Goal: Information Seeking & Learning: Learn about a topic

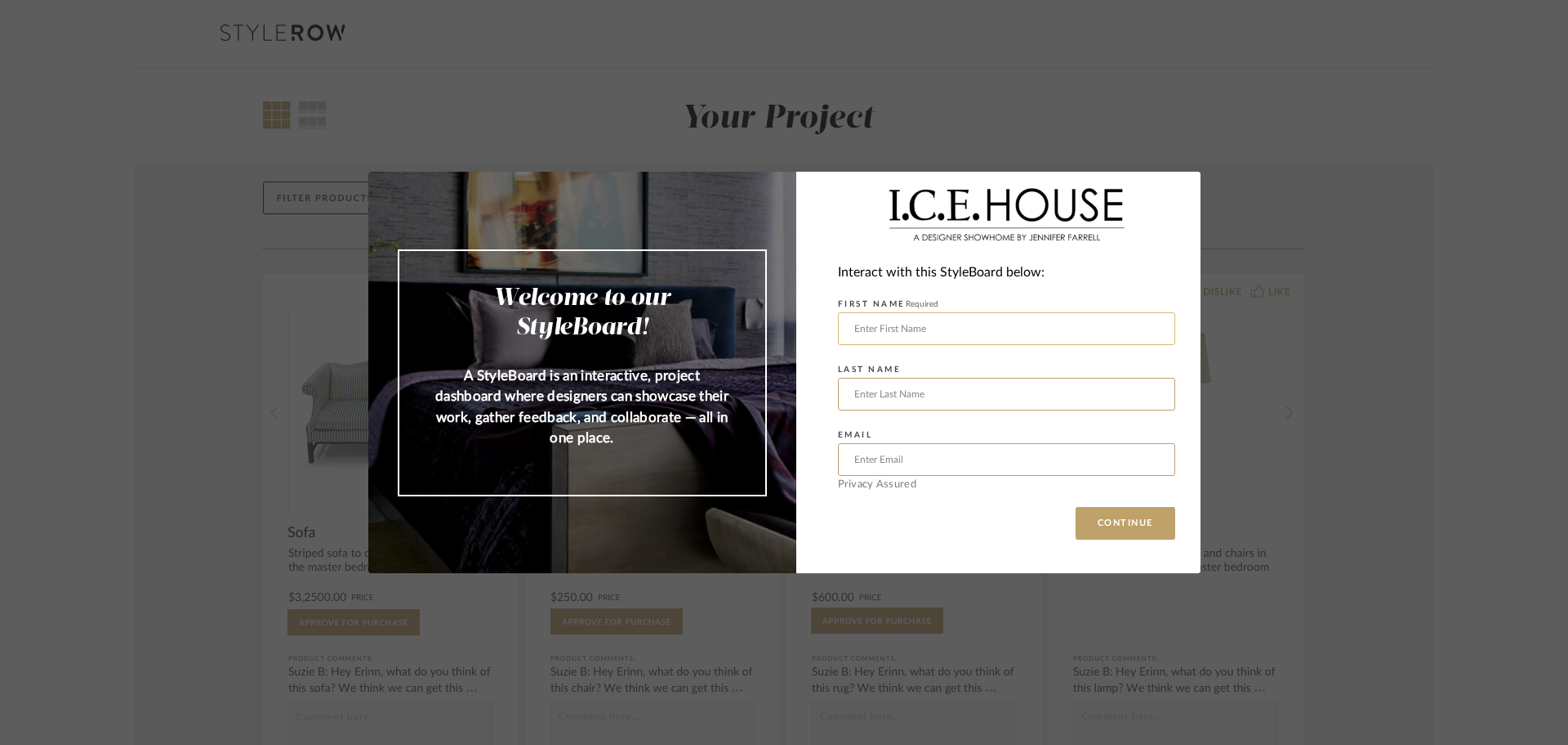
click at [1021, 331] on input "text" at bounding box center [1006, 329] width 337 height 33
type input "[PERSON_NAME]"
drag, startPoint x: 992, startPoint y: 404, endPoint x: 1000, endPoint y: 393, distance: 13.6
click at [992, 404] on input "text" at bounding box center [1006, 394] width 337 height 33
type input "[PERSON_NAME]"
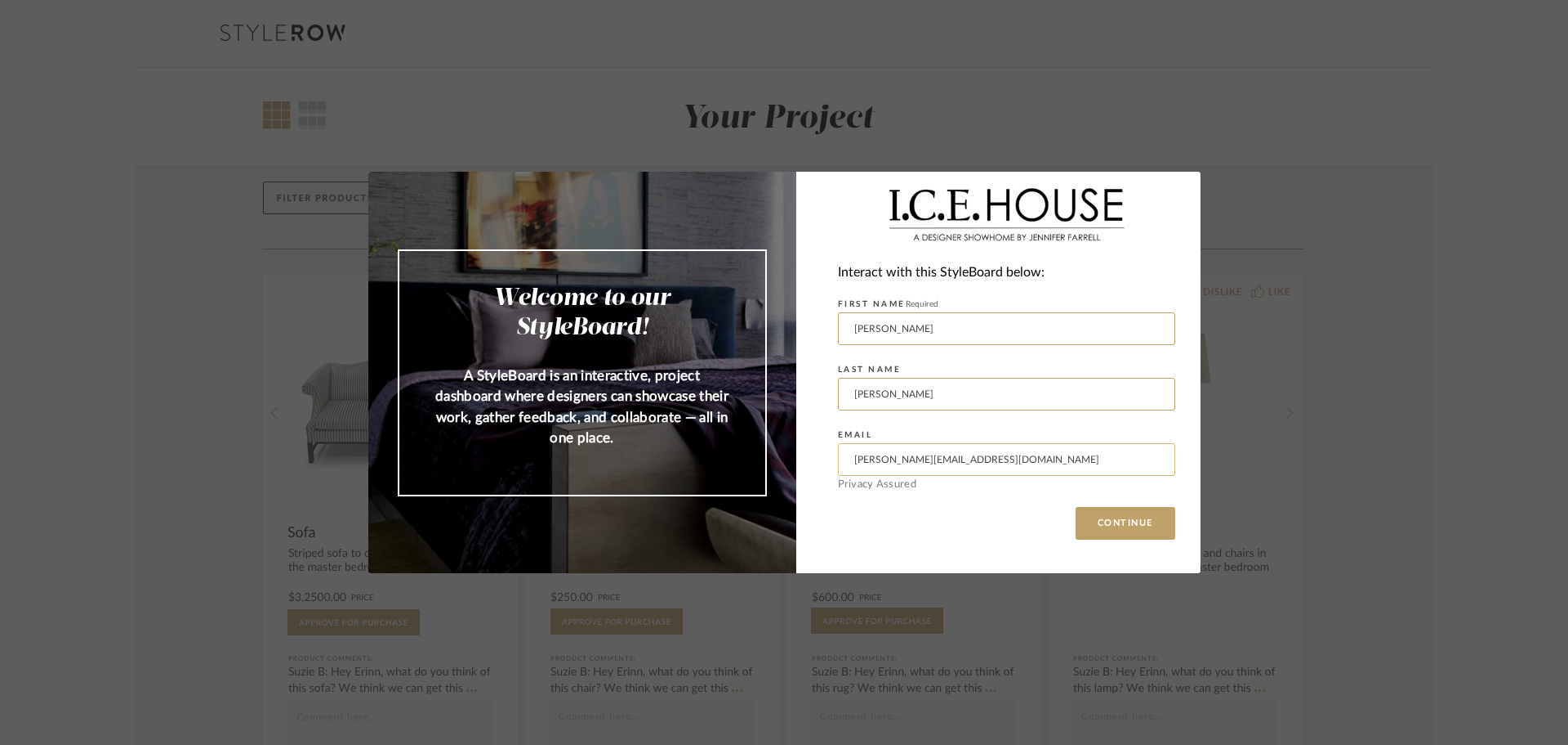
click at [977, 461] on input "[PERSON_NAME][EMAIL_ADDRESS][DOMAIN_NAME]" at bounding box center [1006, 460] width 337 height 33
type input "[EMAIL_ADDRESS][DOMAIN_NAME]"
click at [1076, 507] on button "CONTINUE" at bounding box center [1125, 523] width 99 height 33
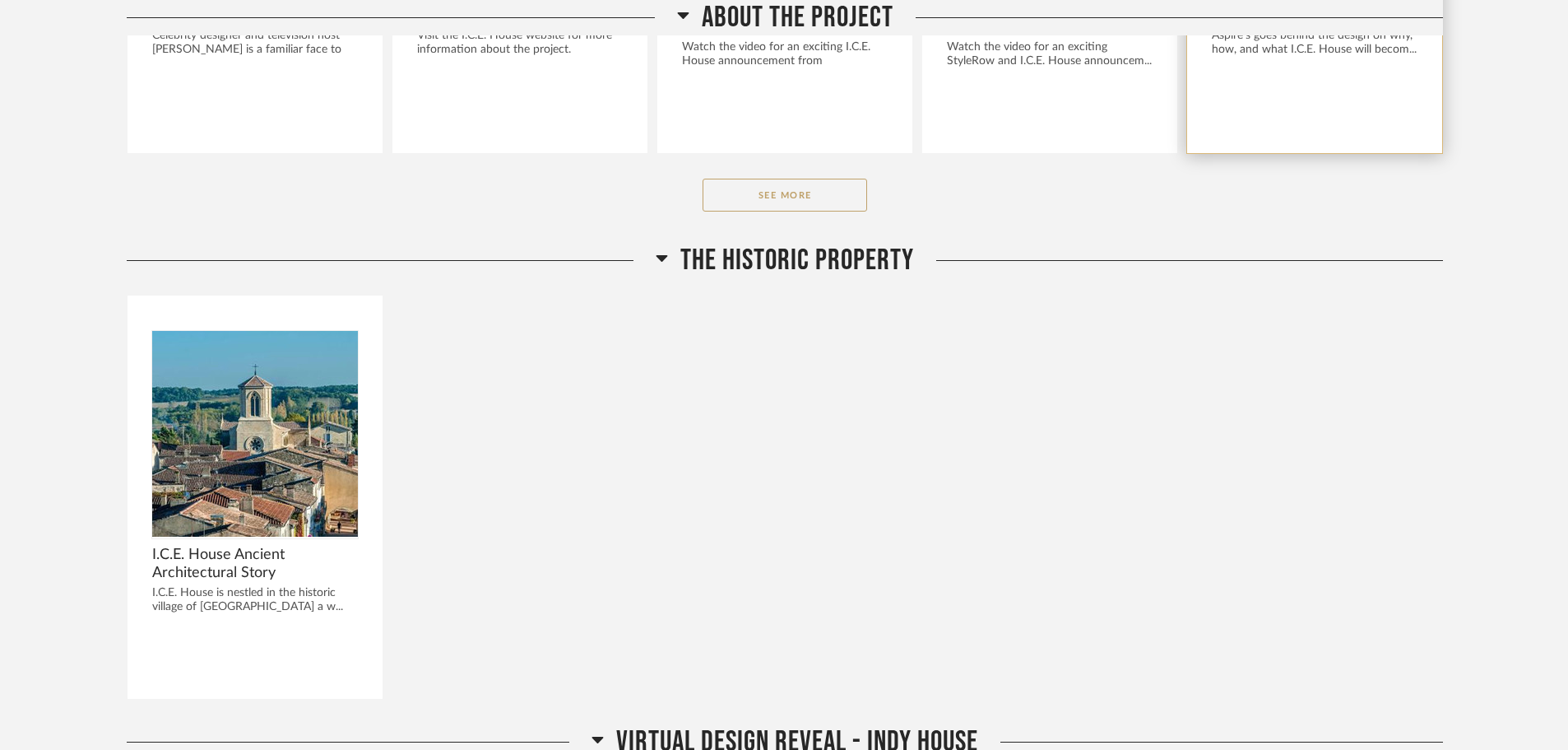
scroll to position [659, 0]
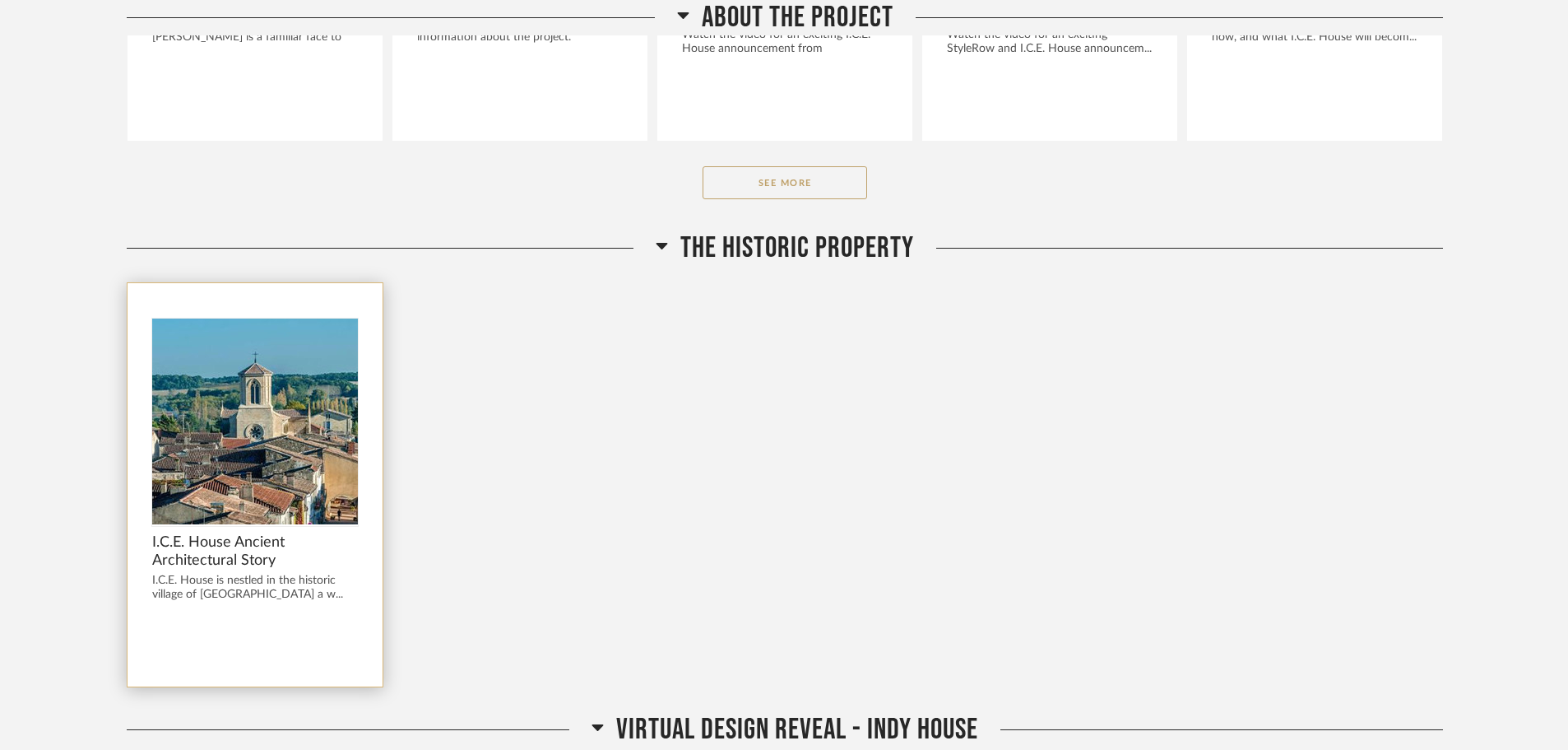
click at [219, 536] on span "I.C.E. House Ancient Architectural Story" at bounding box center [255, 551] width 206 height 36
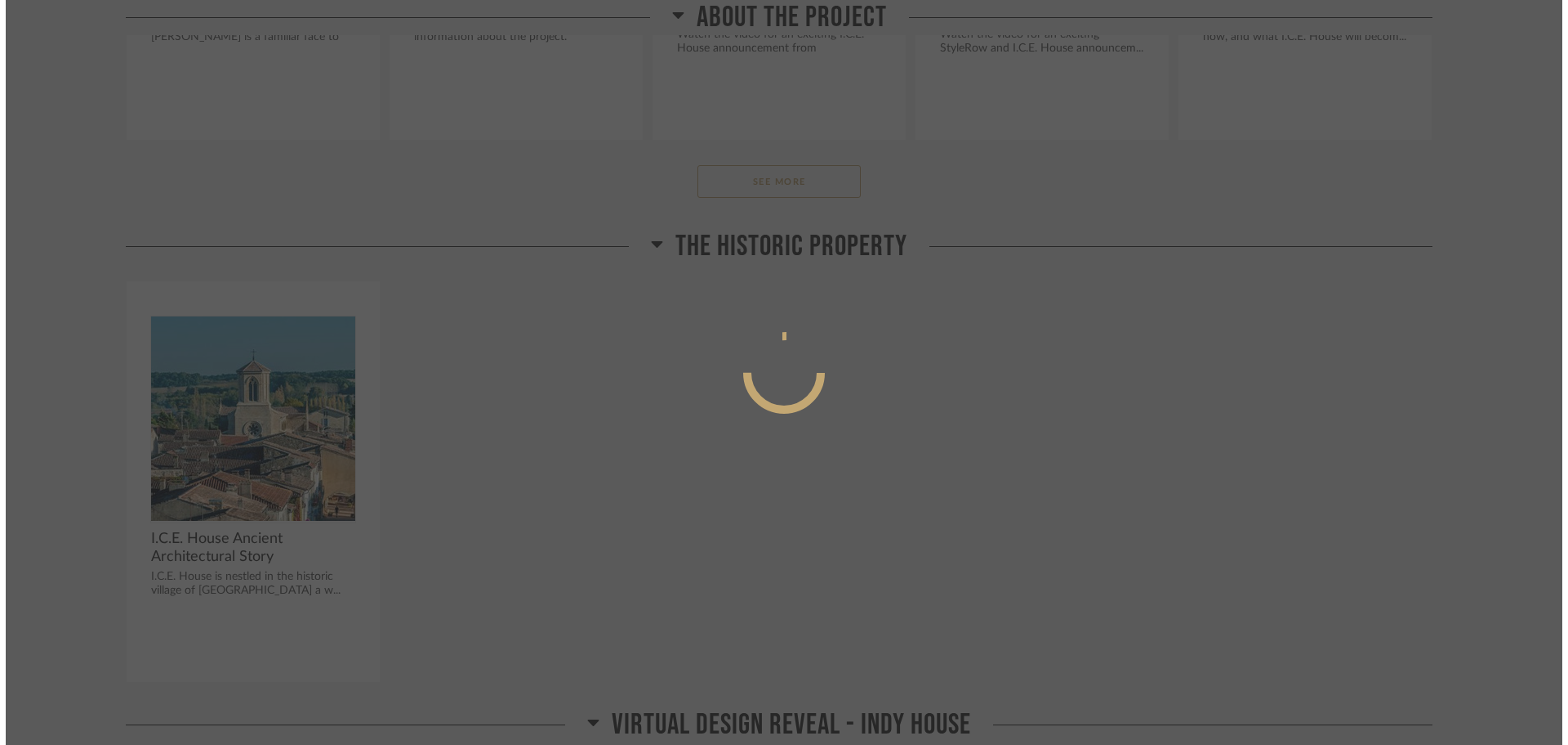
scroll to position [0, 0]
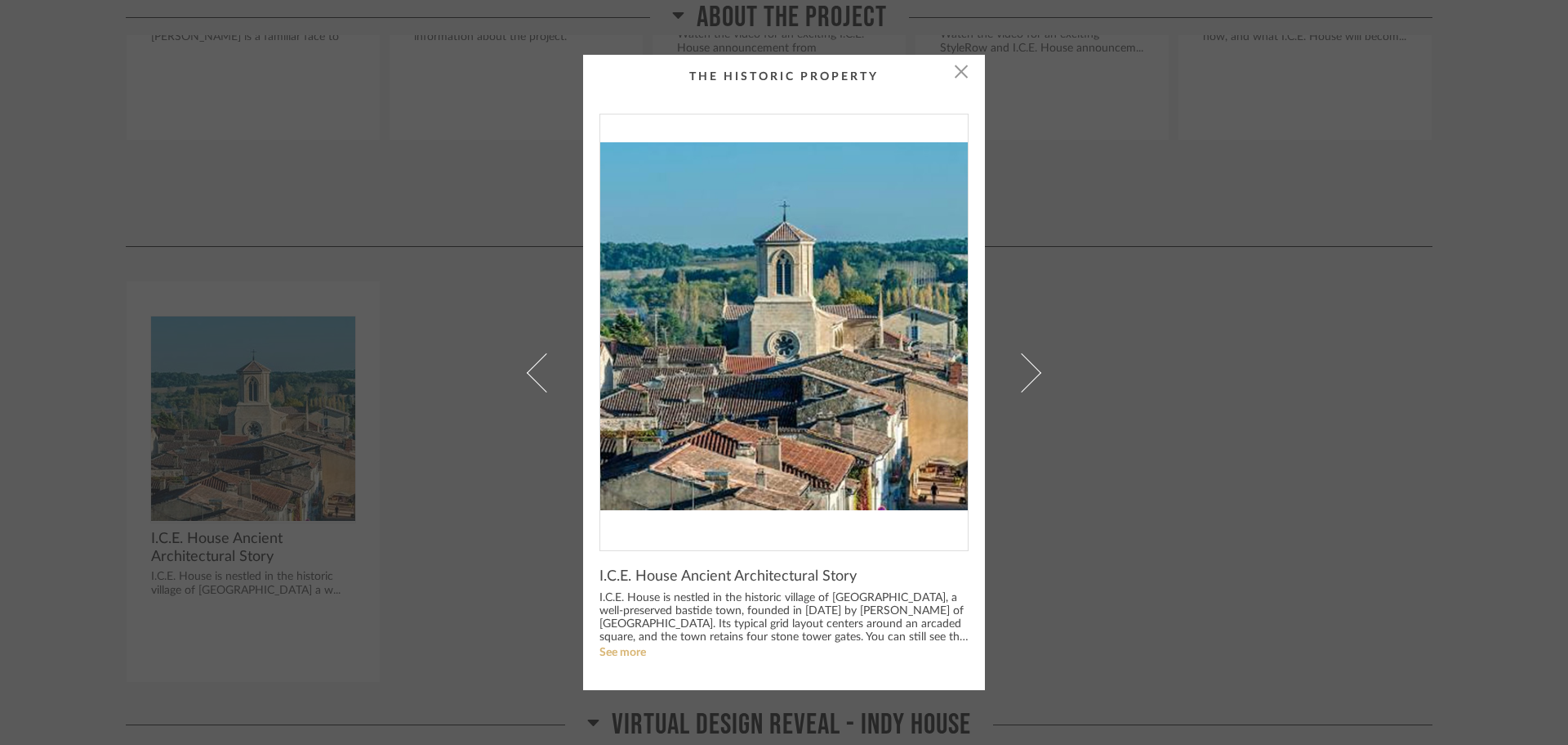
click at [623, 649] on link "See more" at bounding box center [623, 652] width 46 height 12
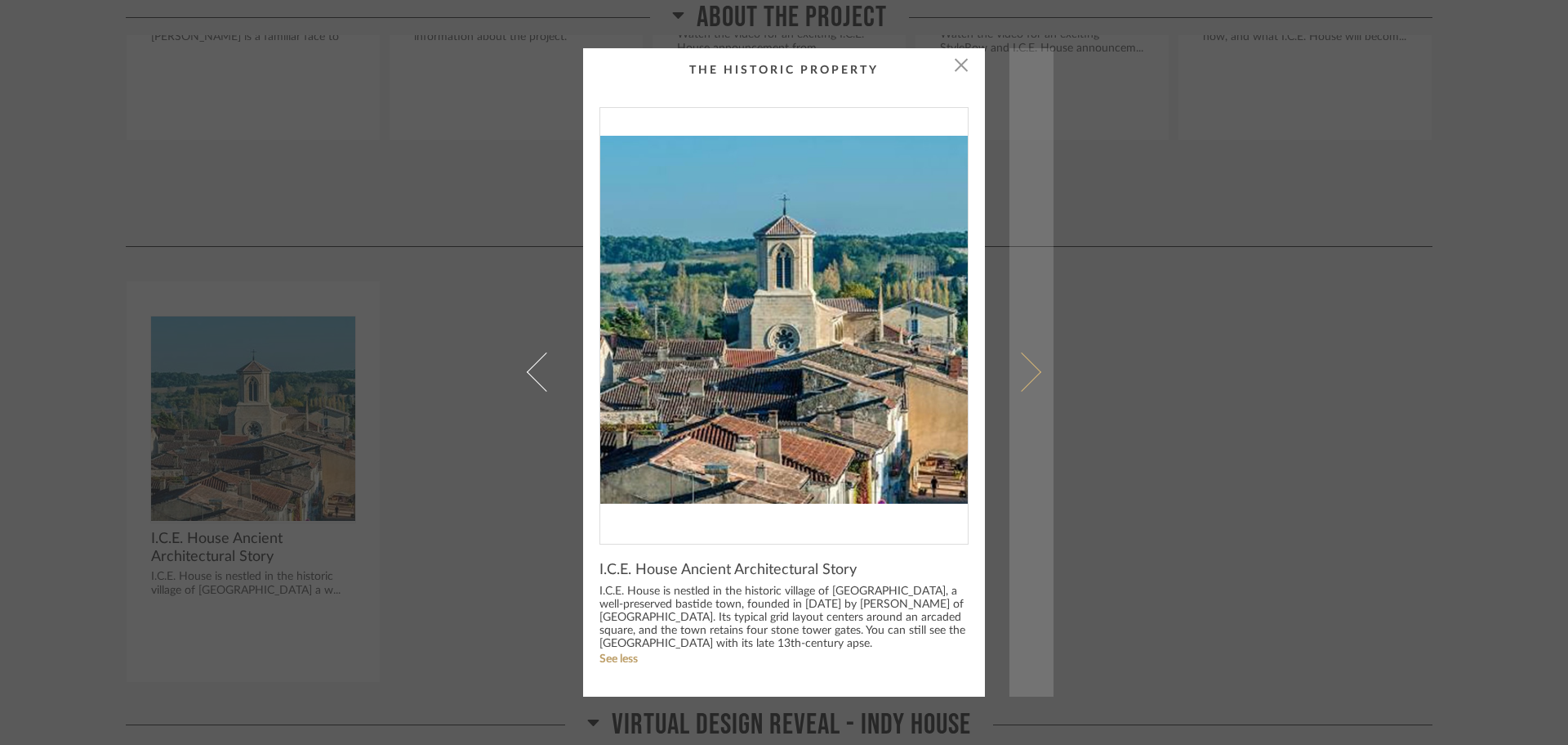
click at [1023, 370] on span at bounding box center [1022, 372] width 39 height 40
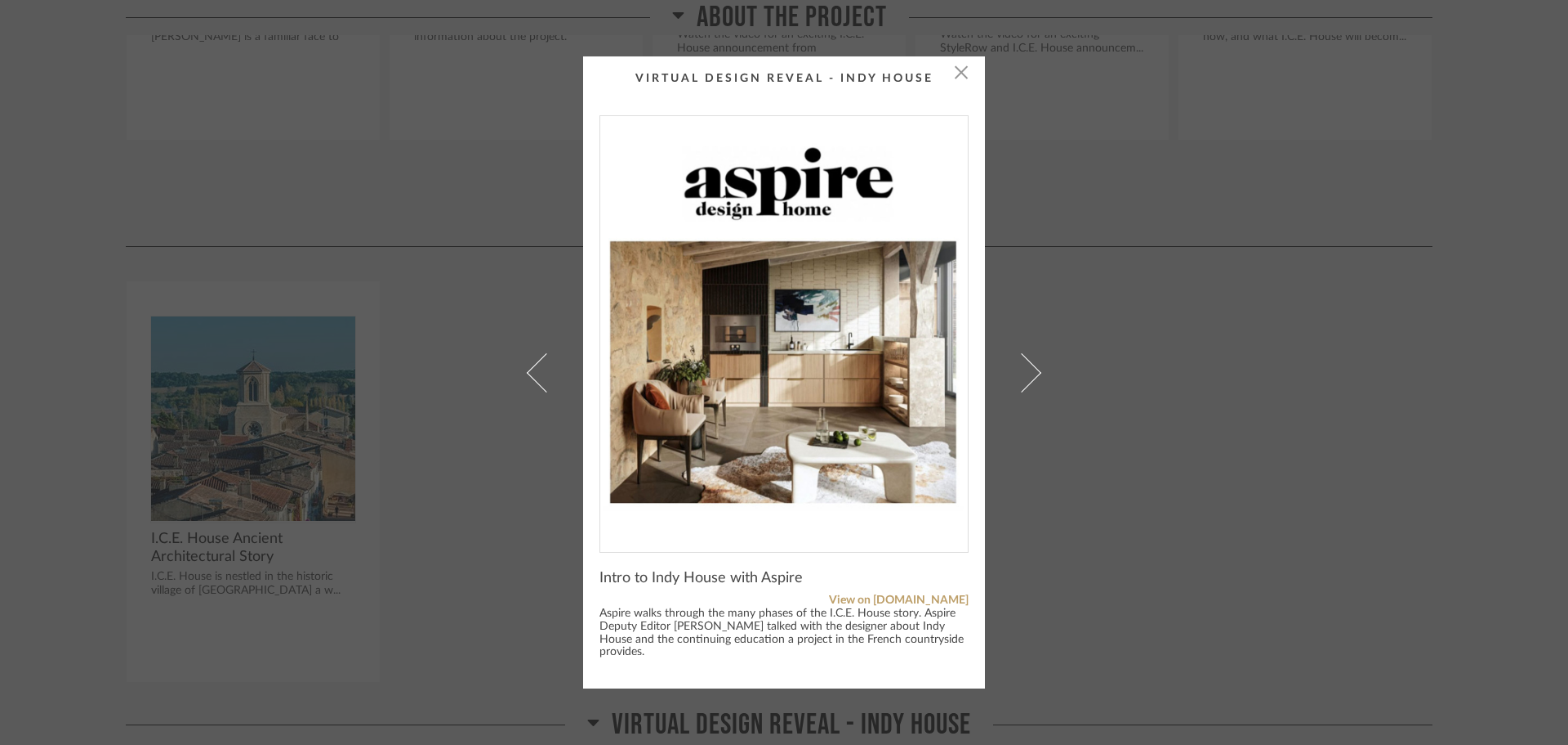
click at [1023, 370] on span at bounding box center [1022, 372] width 39 height 40
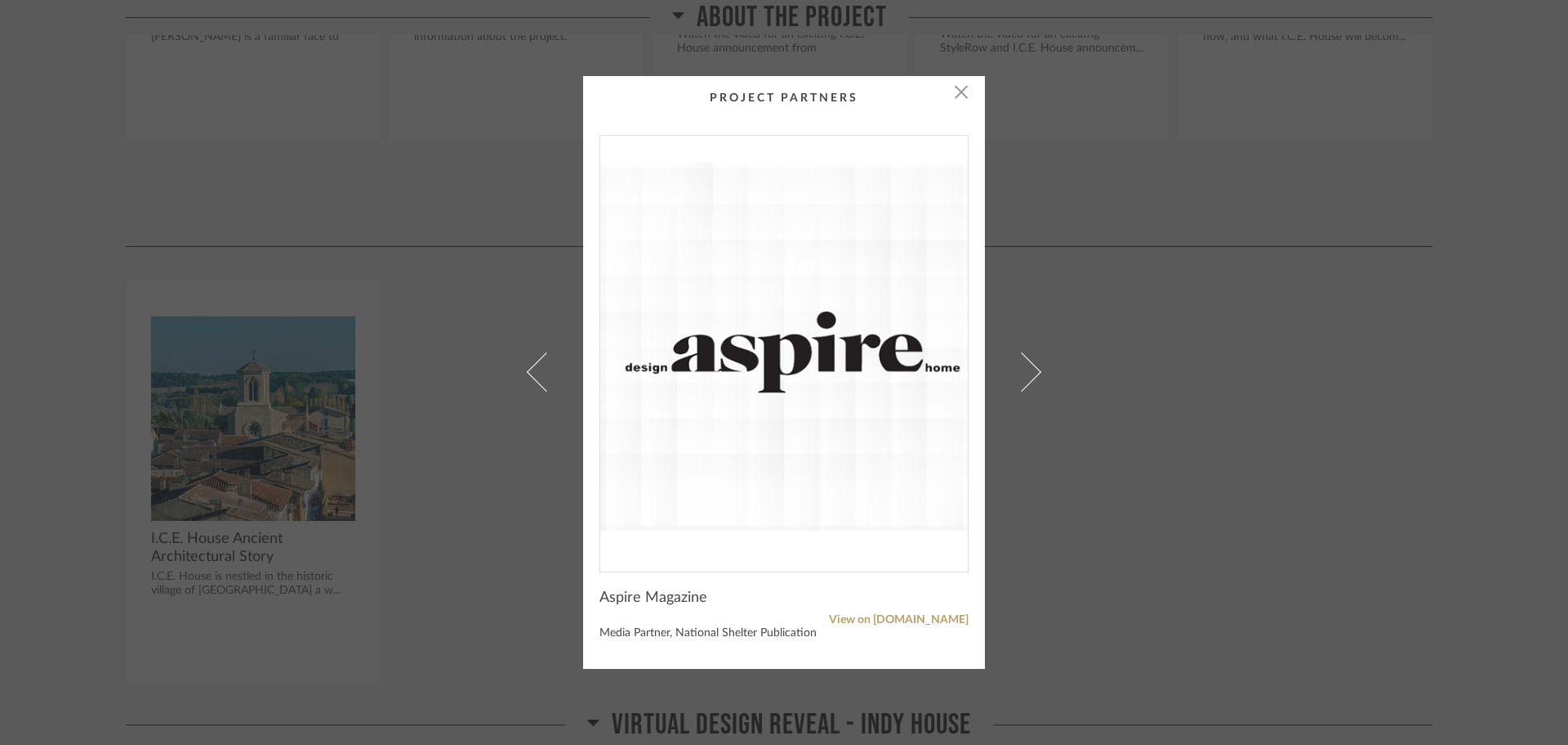
click at [1023, 370] on span at bounding box center [1022, 372] width 39 height 40
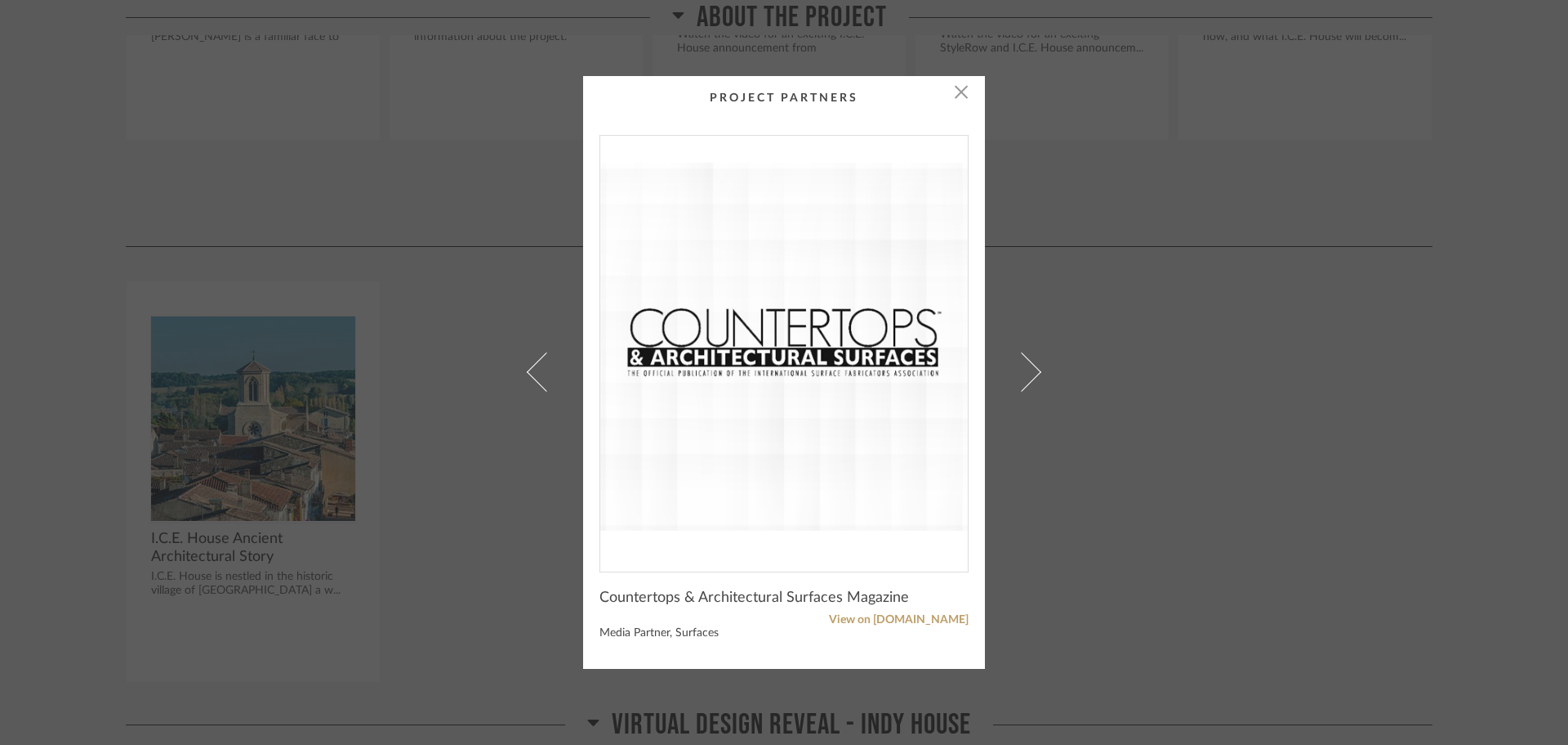
click at [1023, 370] on span at bounding box center [1022, 372] width 39 height 40
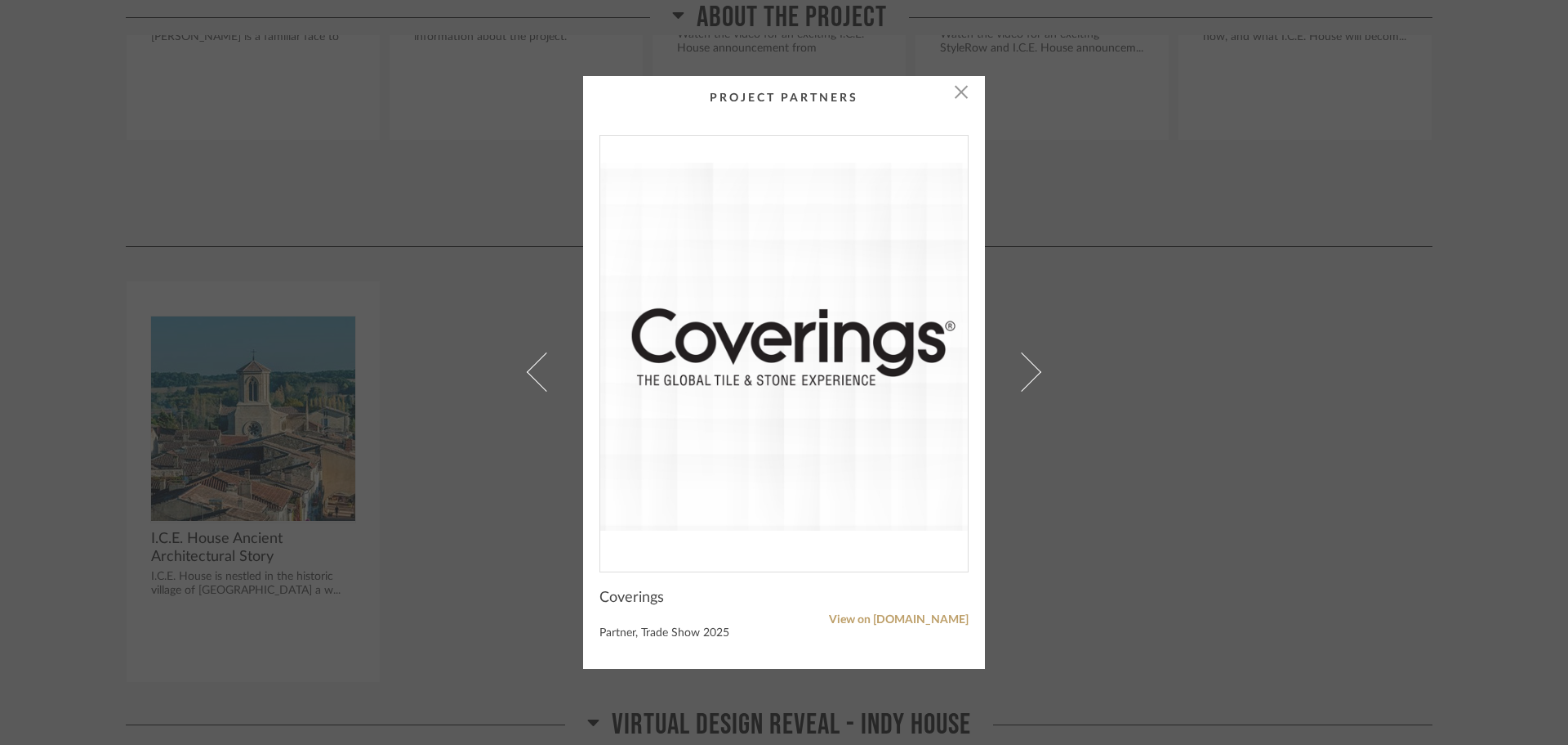
click at [1023, 370] on span at bounding box center [1022, 372] width 39 height 40
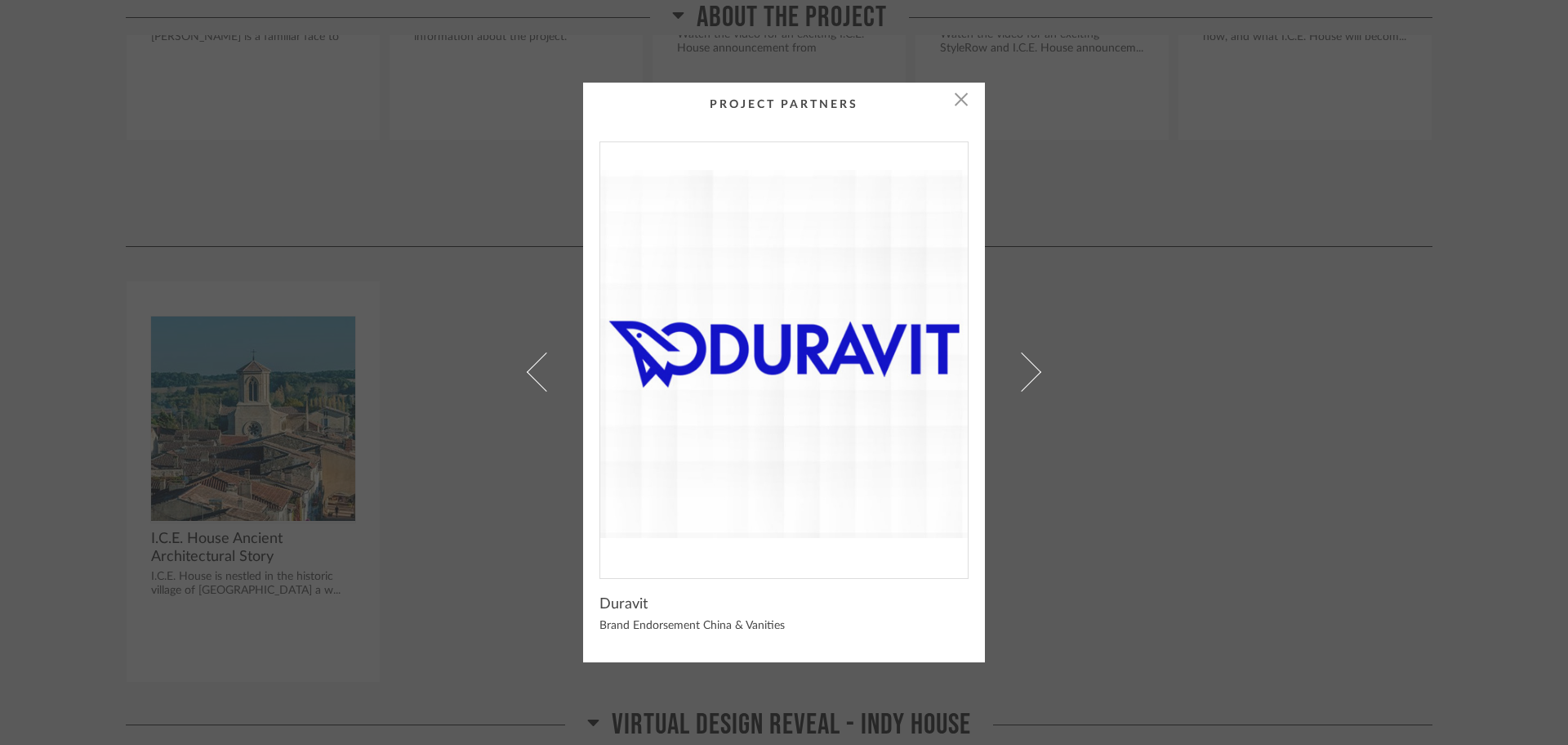
click at [1023, 370] on span at bounding box center [1022, 372] width 39 height 40
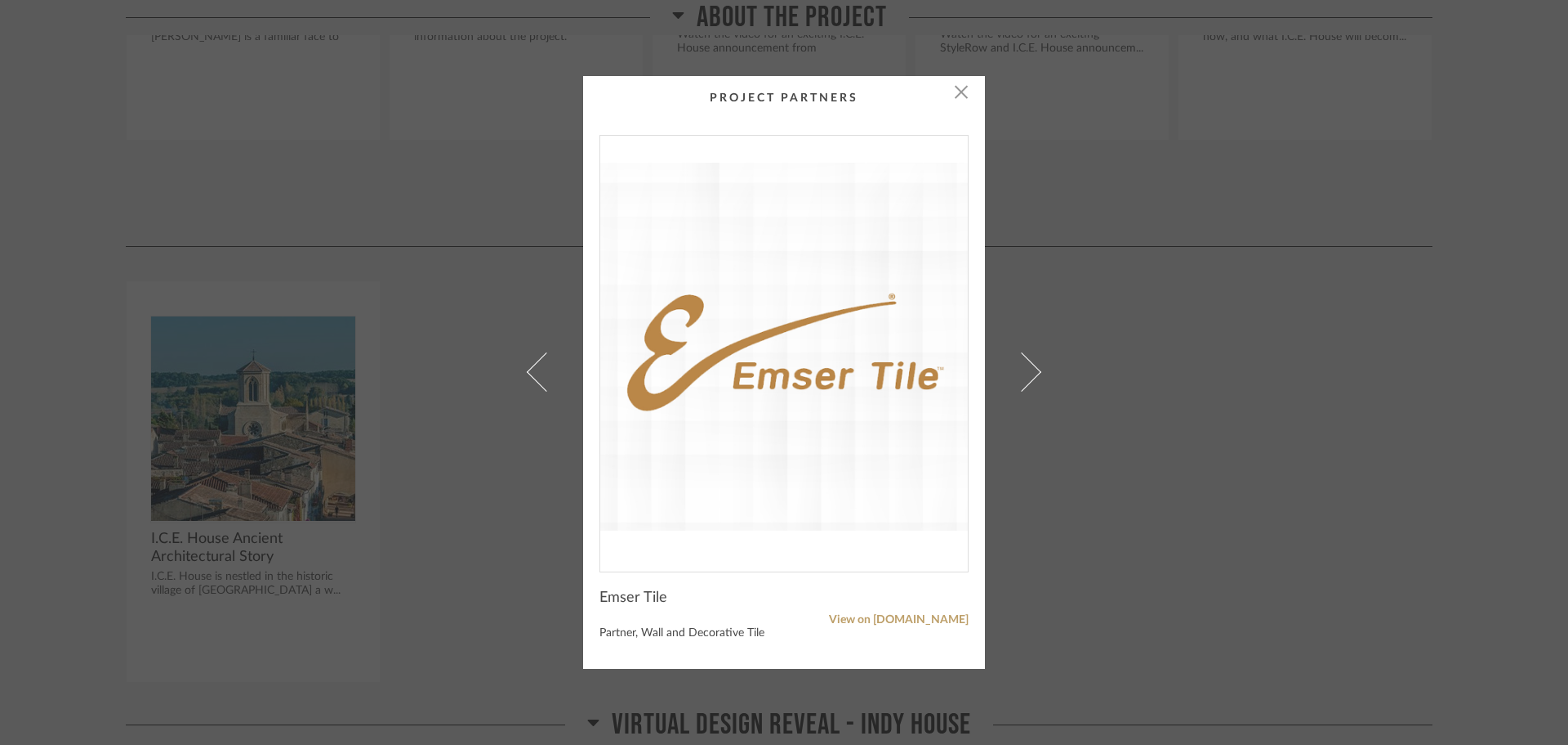
click at [1023, 370] on span at bounding box center [1022, 372] width 39 height 40
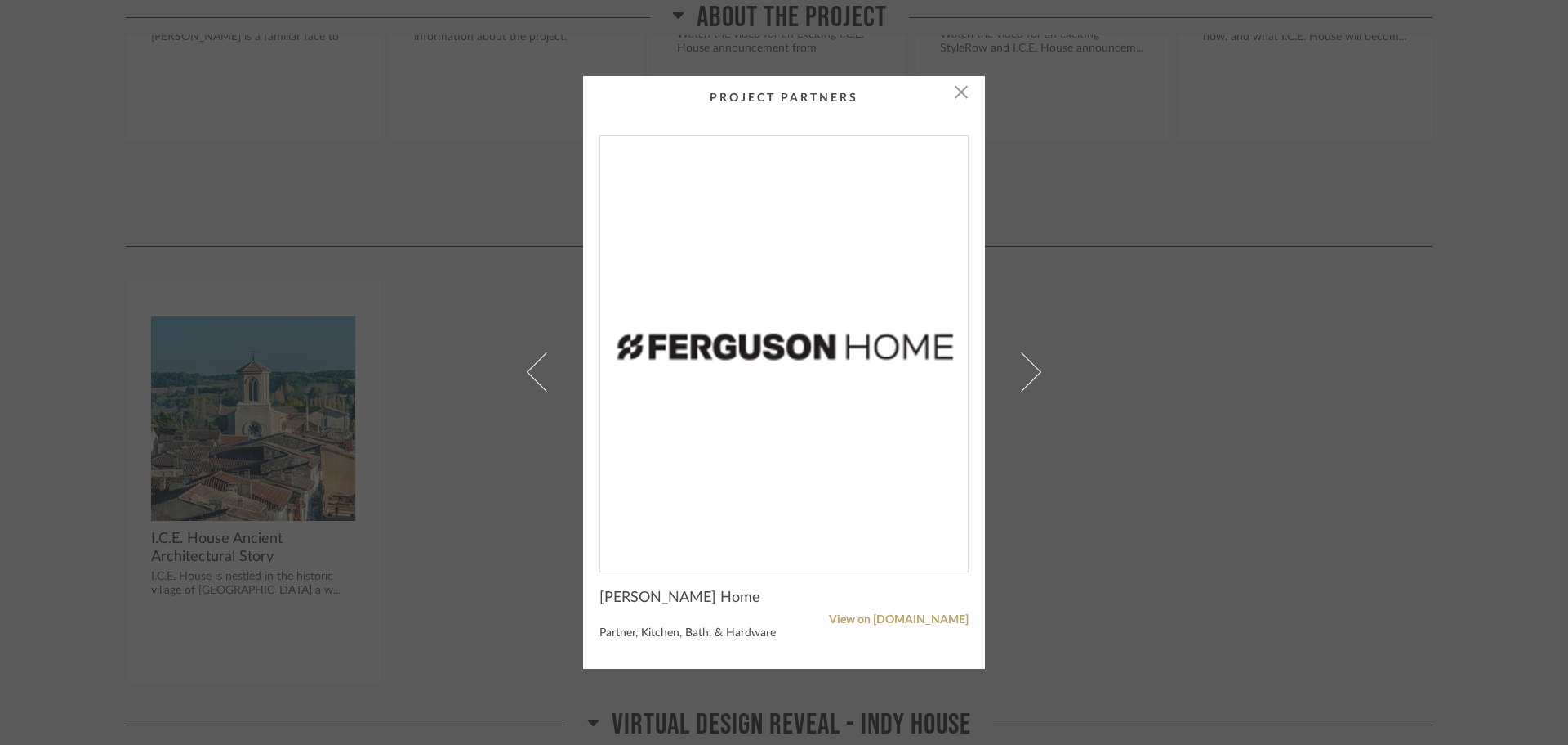
click at [1023, 370] on span at bounding box center [1022, 372] width 39 height 40
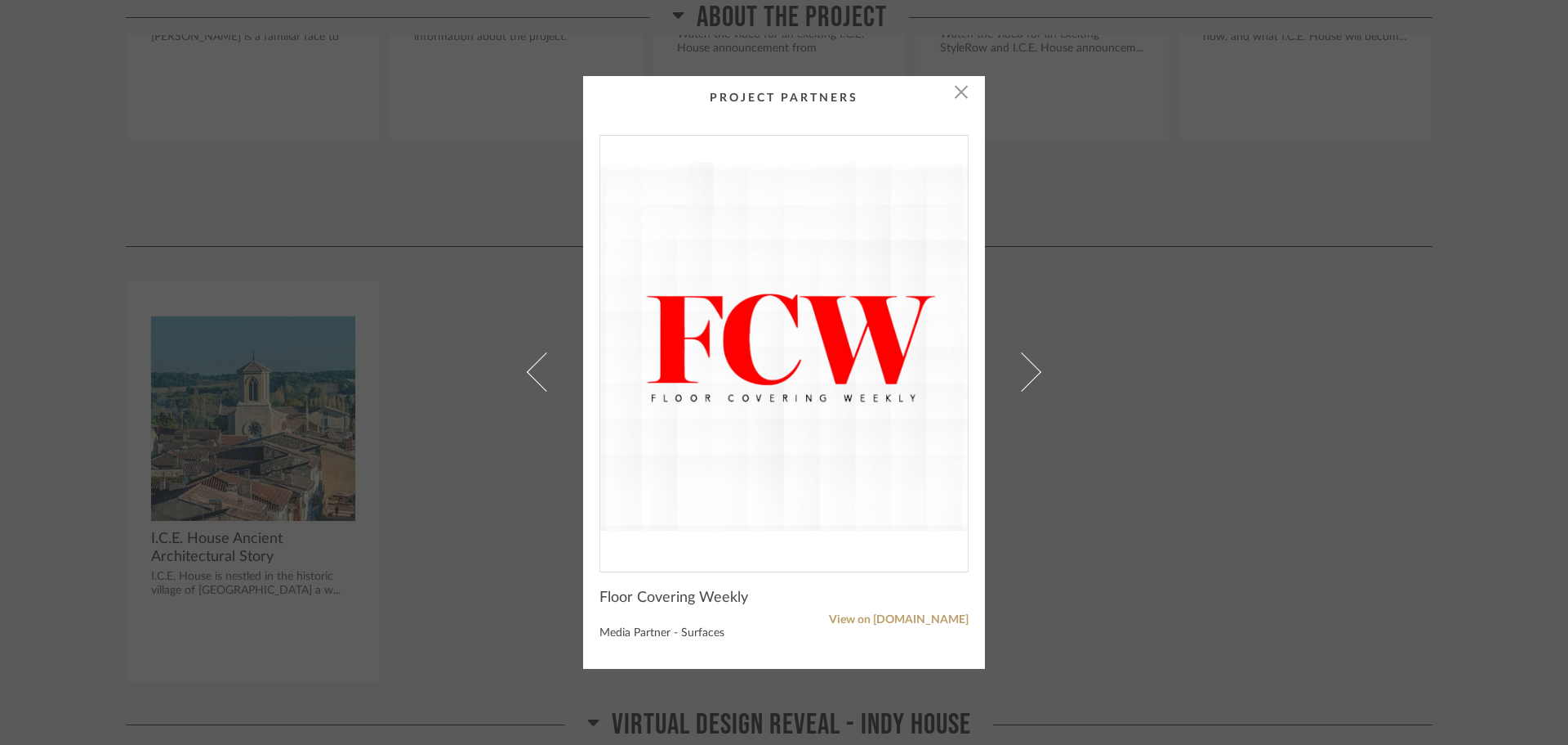
click at [1023, 370] on span at bounding box center [1022, 372] width 39 height 40
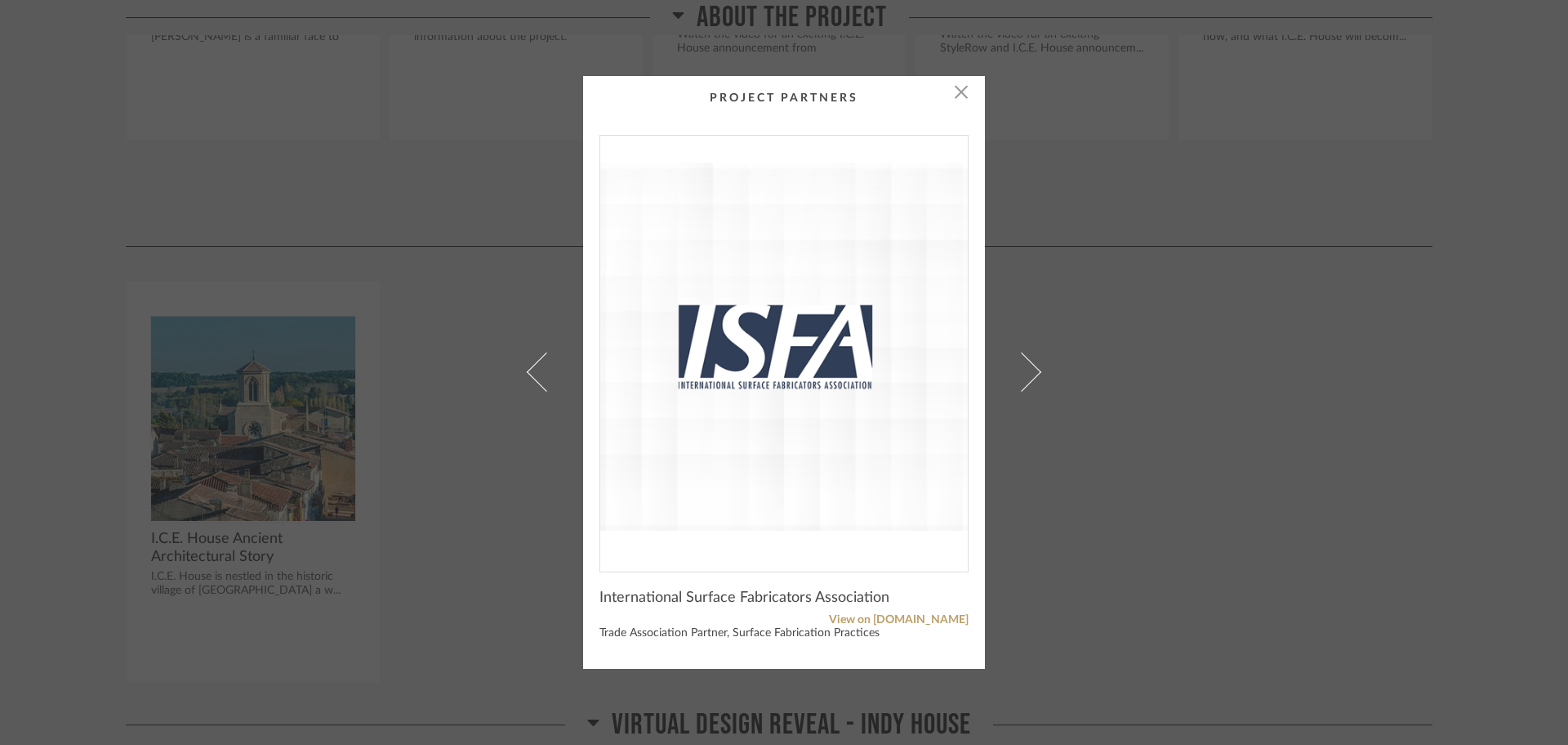
click at [1023, 370] on span at bounding box center [1022, 372] width 39 height 40
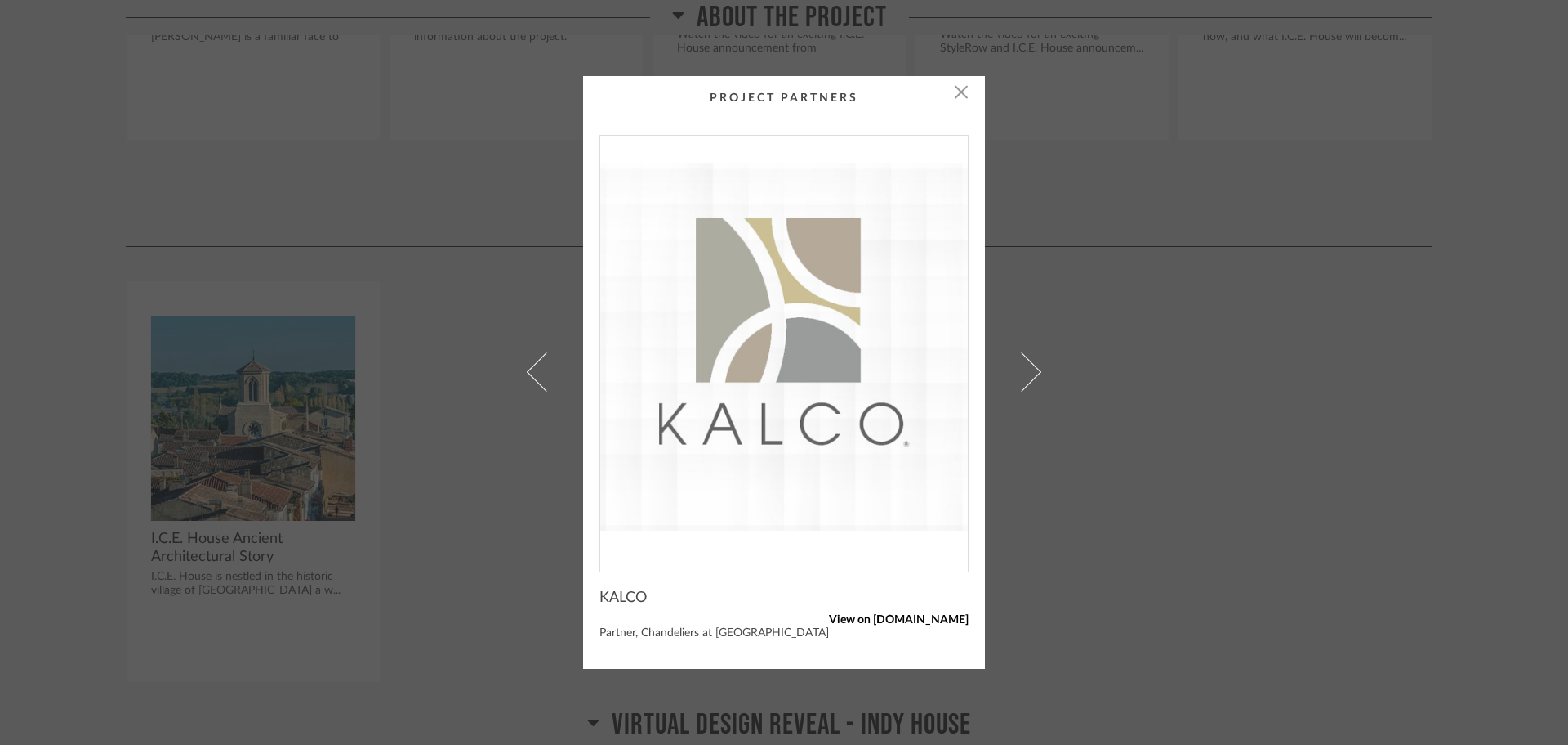
click at [902, 613] on link "View on [DOMAIN_NAME]" at bounding box center [784, 620] width 369 height 13
